Goal: Task Accomplishment & Management: Manage account settings

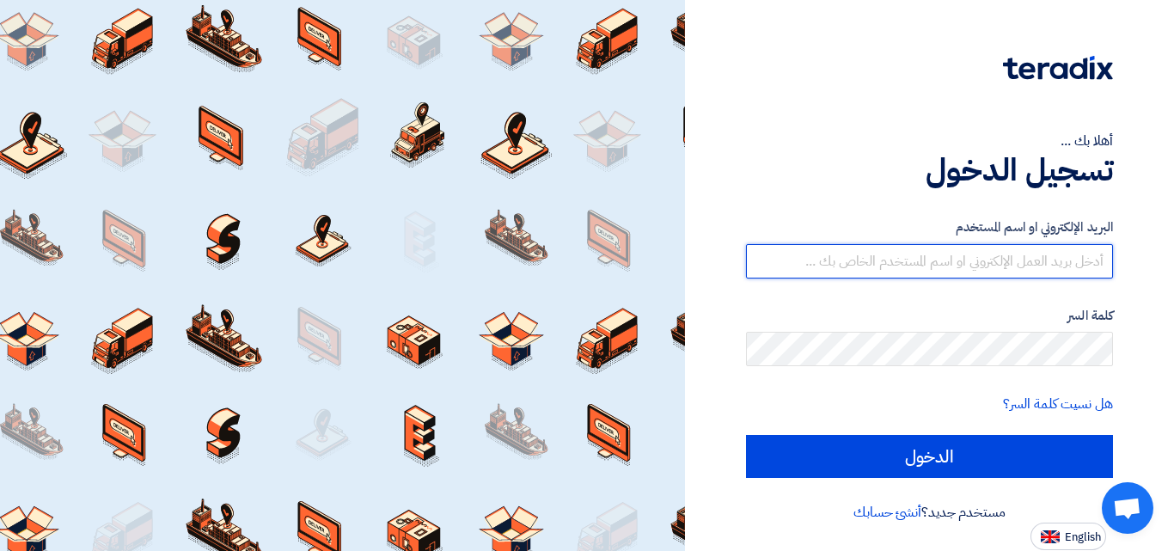
type input "[EMAIL_ADDRESS][DOMAIN_NAME]"
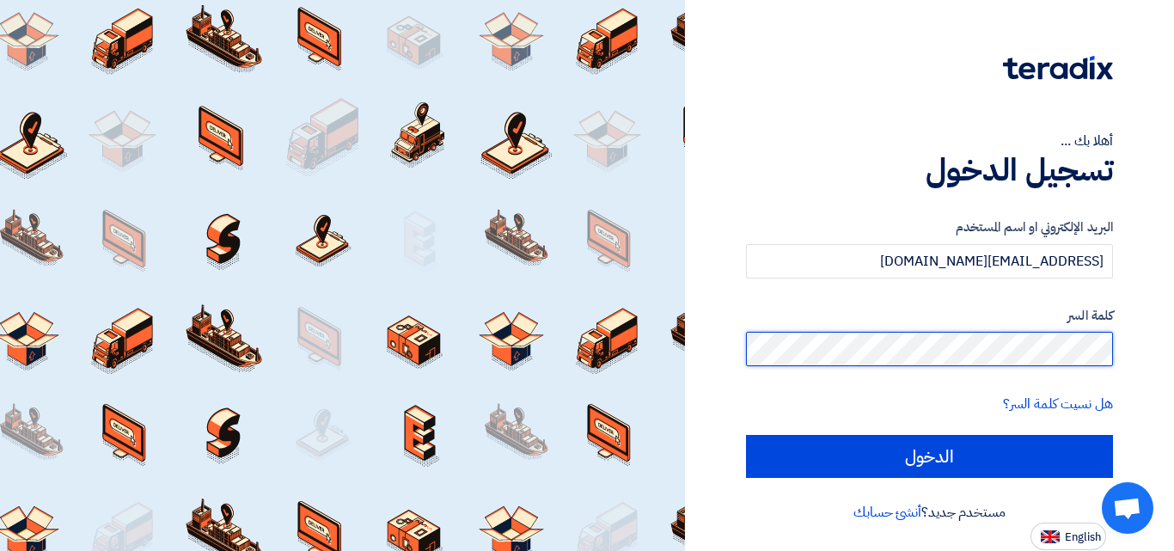
click at [1153, 362] on div "أهلا بك ... تسجيل الدخول البريد الإلكتروني او اسم المستخدم [EMAIL_ADDRESS][DOMA…" at bounding box center [929, 275] width 463 height 550
click at [746, 435] on input "الدخول" at bounding box center [929, 456] width 367 height 43
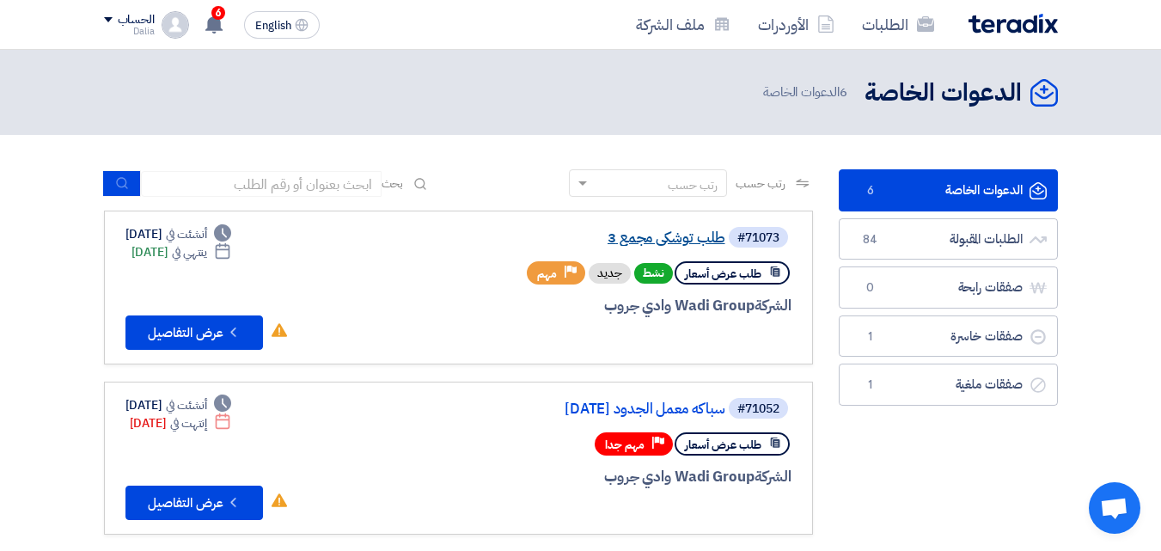
click at [671, 234] on link "طلب توشكي مجمع 3" at bounding box center [554, 237] width 344 height 15
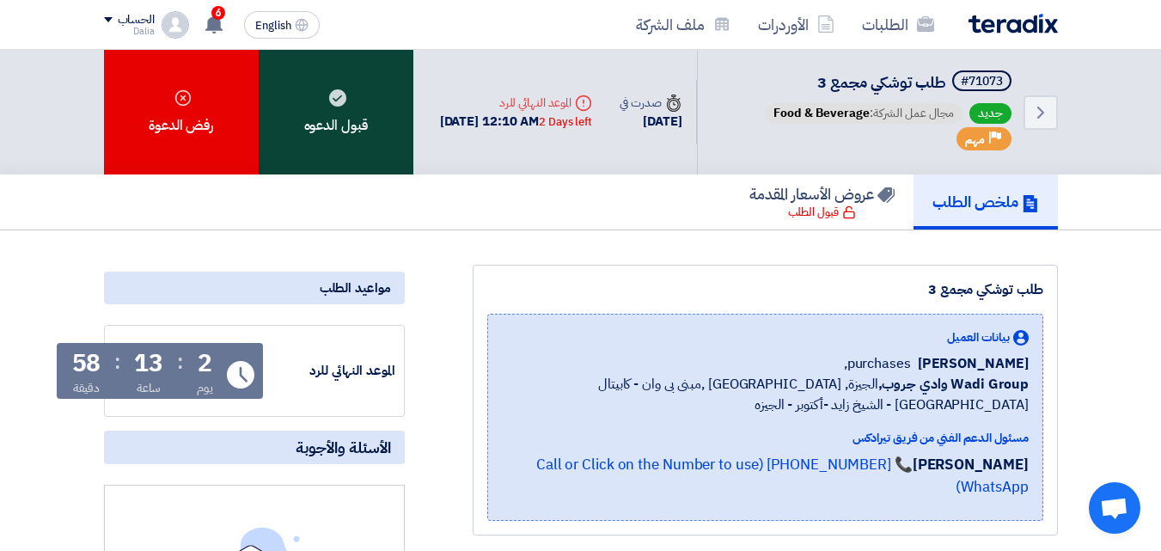
click at [324, 104] on div "قبول الدعوه" at bounding box center [336, 112] width 155 height 125
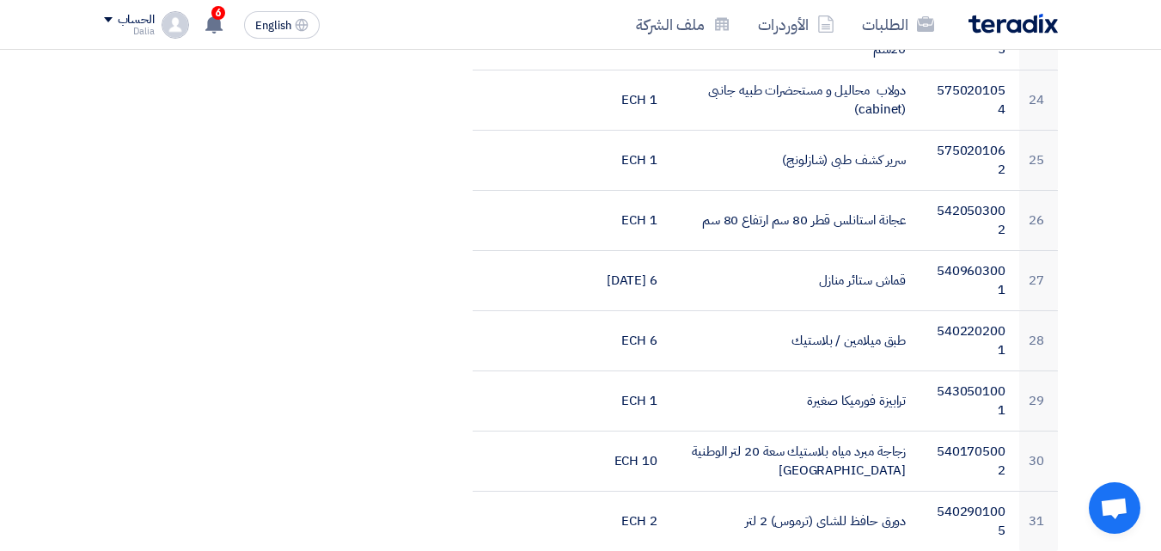
scroll to position [1891, 0]
